Goal: Feedback & Contribution: Submit feedback/report problem

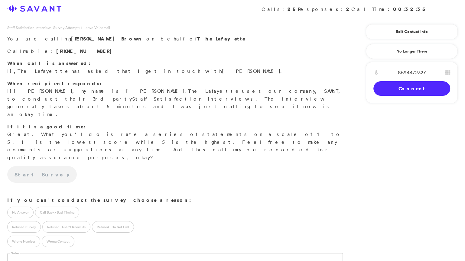
click at [422, 87] on link "Connect" at bounding box center [412, 88] width 77 height 15
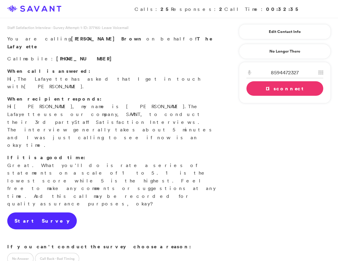
click at [42, 213] on link "Start Survey" at bounding box center [42, 221] width 70 height 17
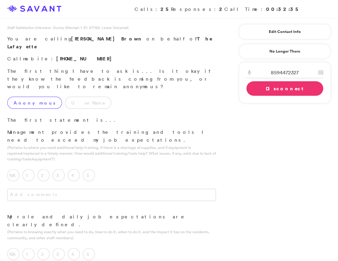
click at [33, 97] on label "Anonymous" at bounding box center [34, 103] width 55 height 12
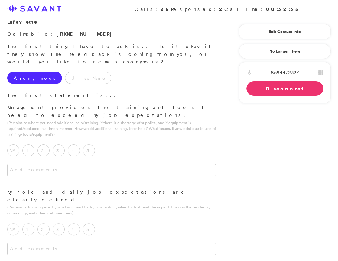
scroll to position [29, 0]
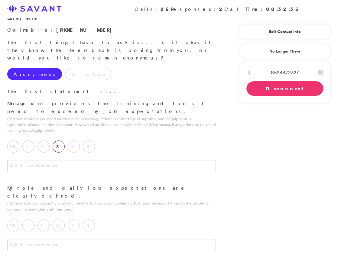
click at [60, 141] on label "3" at bounding box center [59, 147] width 12 height 12
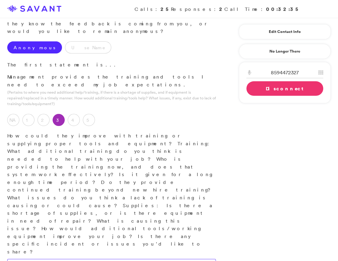
scroll to position [57, 0]
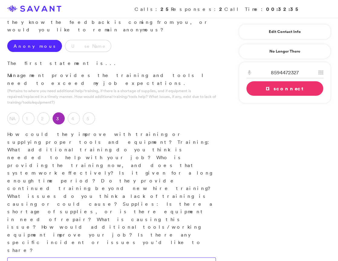
click at [10, 258] on textarea "Making sure that they know what exactly the should do. Ma" at bounding box center [111, 264] width 209 height 12
drag, startPoint x: 161, startPoint y: 171, endPoint x: 185, endPoint y: 183, distance: 26.9
click at [199, 258] on textarea "Ensuring that staff know what they are expected to do, thoroughness with explan…" at bounding box center [111, 264] width 209 height 12
drag, startPoint x: 206, startPoint y: 176, endPoint x: 148, endPoint y: 175, distance: 58.4
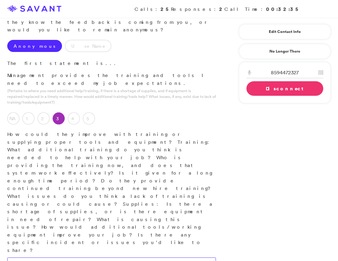
click at [148, 258] on textarea "Ensuring that staff know what they are expected to do, thoroughness with explan…" at bounding box center [111, 266] width 209 height 17
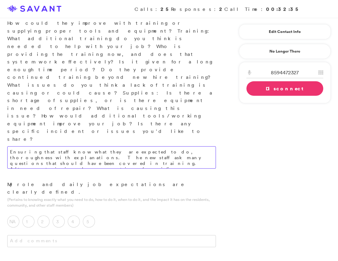
scroll to position [168, 0]
type textarea "Ensuring that staff know what they are expected to do, thoroughness with explan…"
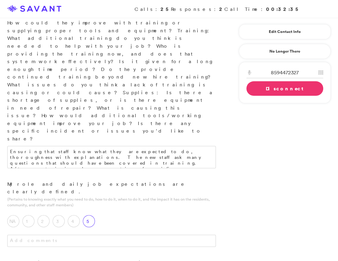
click at [93, 215] on label "5" at bounding box center [89, 221] width 12 height 12
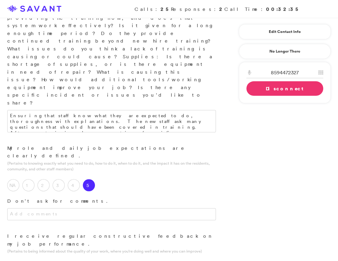
scroll to position [211, 0]
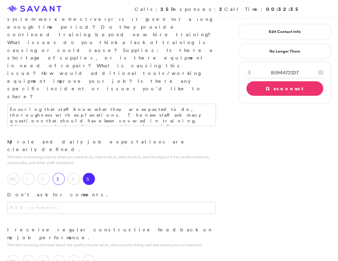
click at [56, 173] on label "3" at bounding box center [59, 179] width 12 height 12
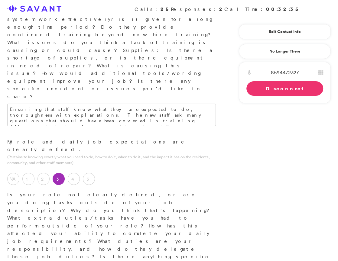
type textarea "D"
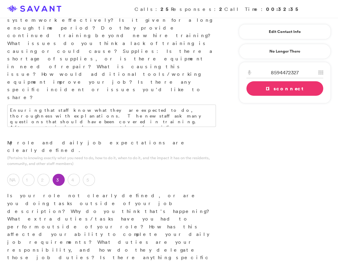
scroll to position [210, 0]
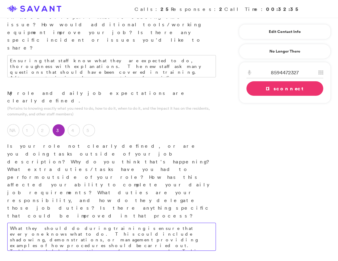
scroll to position [261, 0]
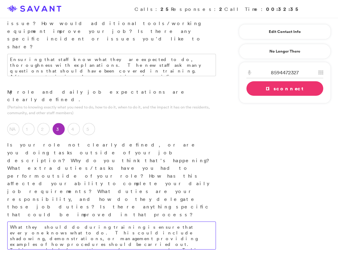
type textarea "What they should do during training is ensure that everyone knows what to do. T…"
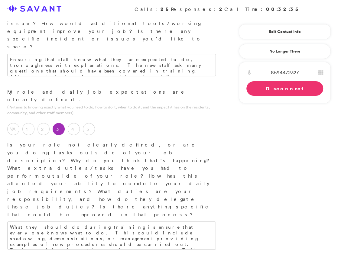
type textarea "I wish they were a little nicer. It's the tone of voice that they use. However"
drag, startPoint x: 172, startPoint y: 169, endPoint x: 90, endPoint y: 166, distance: 82.6
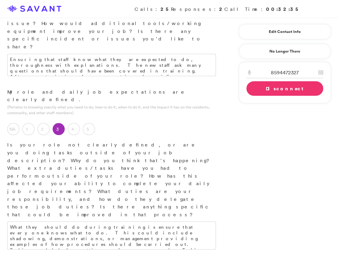
drag, startPoint x: 186, startPoint y: 181, endPoint x: 210, endPoint y: 185, distance: 24.3
drag, startPoint x: 100, startPoint y: 199, endPoint x: 132, endPoint y: 191, distance: 32.9
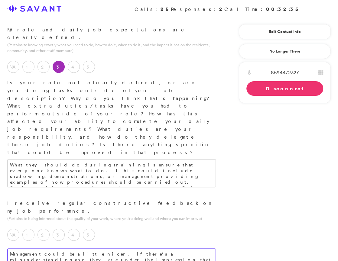
scroll to position [325, 0]
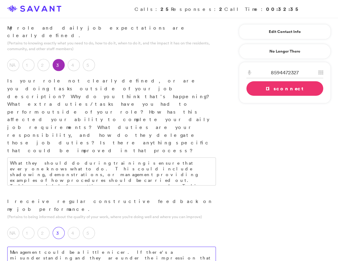
type textarea "Management could be a little nicer. If there's a misunderstanding and they are …"
click at [59, 227] on label "3" at bounding box center [59, 233] width 12 height 12
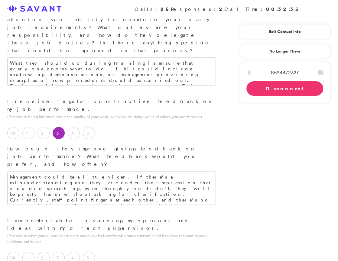
scroll to position [426, 0]
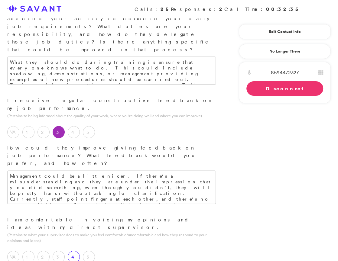
click at [73, 251] on label "4" at bounding box center [74, 257] width 12 height 12
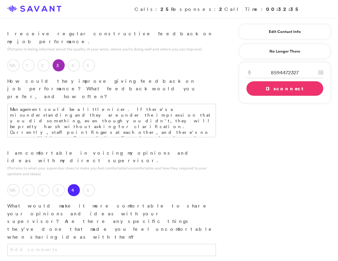
scroll to position [493, 0]
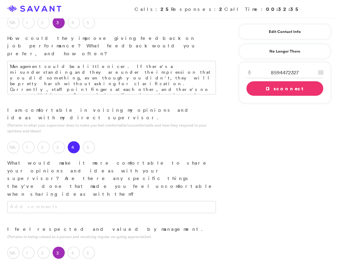
scroll to position [534, 0]
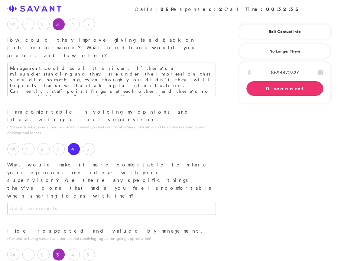
type textarea "Sometimes they don't come out."
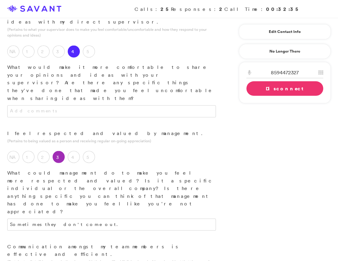
scroll to position [641, 0]
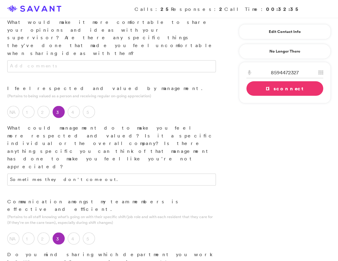
scroll to position [672, 0]
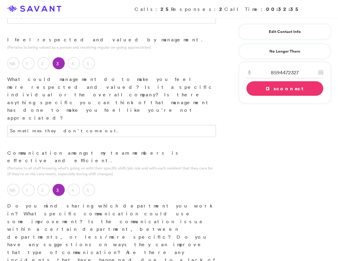
scroll to position [726, 0]
type textarea "They don't communicate at all. This is in the dining hall. They won't update yo…"
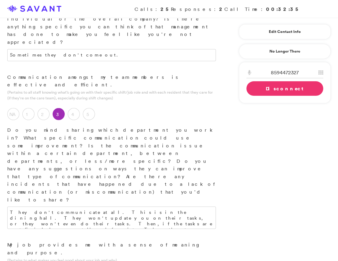
scroll to position [801, 0]
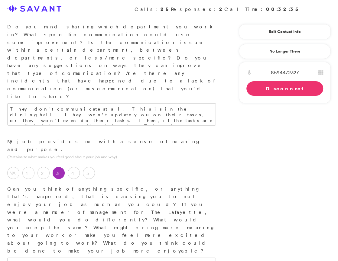
scroll to position [905, 0]
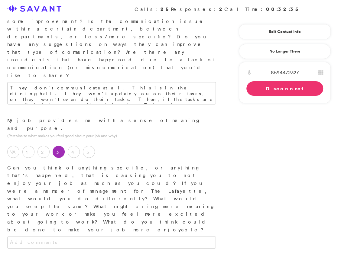
scroll to position [926, 0]
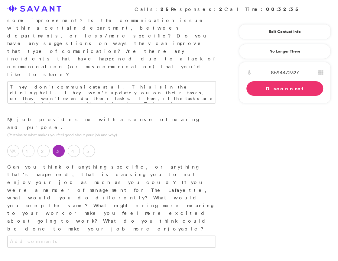
type textarea "It can be a peaceful day sometimes, or sometimes it's not. It has its days."
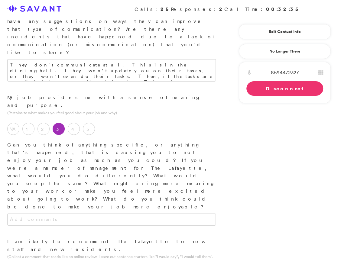
scroll to position [950, 0]
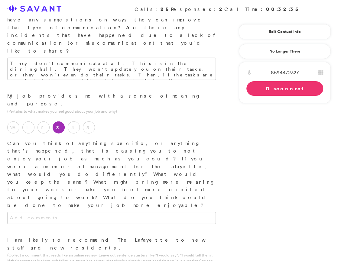
type textarea "The dining room with communication and everything. The chefs are coming out to …"
click at [276, 90] on link "Disconnect" at bounding box center [284, 88] width 77 height 15
